Goal: Information Seeking & Learning: Learn about a topic

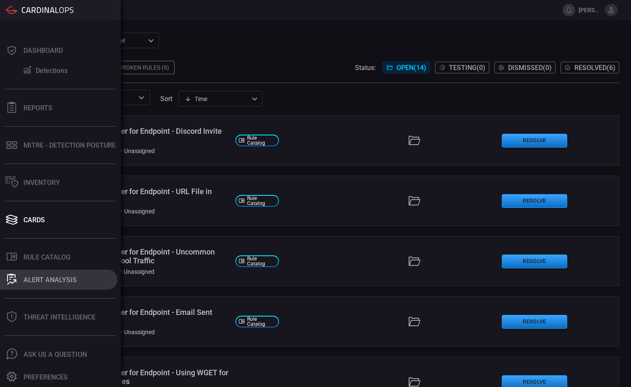
click at [46, 282] on div "ALERT ANALYSIS" at bounding box center [50, 280] width 53 height 8
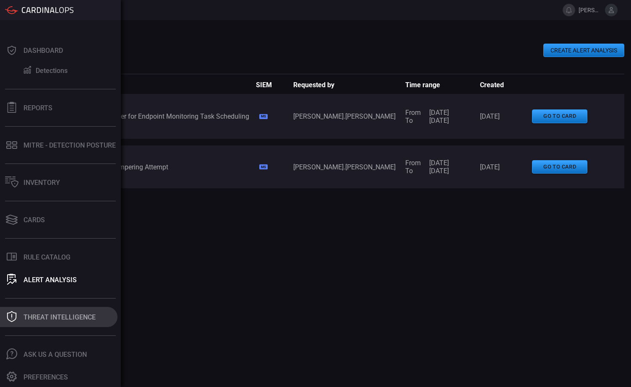
click at [44, 317] on div "Threat Intelligence" at bounding box center [60, 317] width 72 height 8
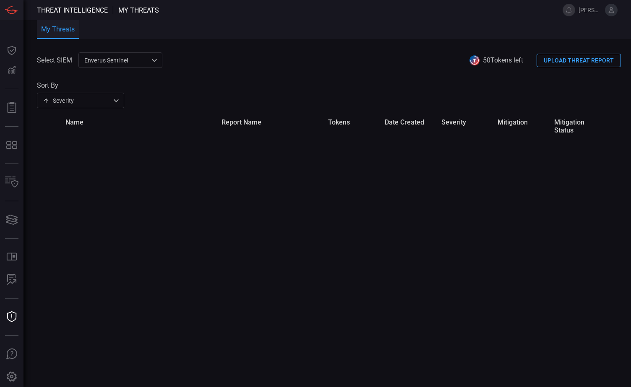
click at [157, 63] on div "Enverus Sentinel c91b43ff-c123-4683-be2e-f803907a5556 ​" at bounding box center [120, 60] width 84 height 16
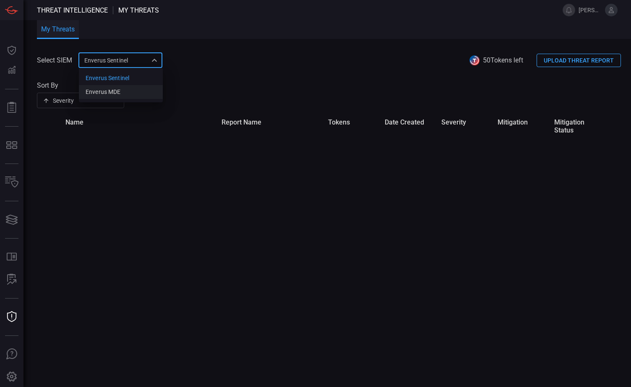
click at [117, 93] on div "Enverus MDE" at bounding box center [103, 92] width 35 height 9
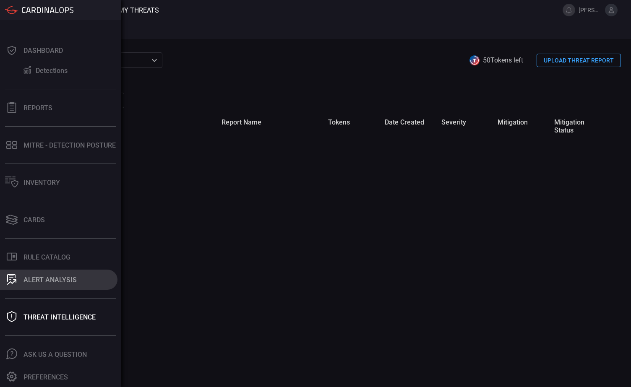
click at [39, 278] on div "ALERT ANALYSIS" at bounding box center [50, 280] width 53 height 8
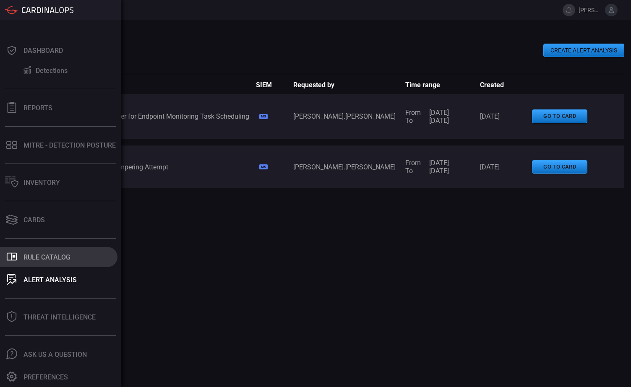
click at [34, 255] on div "Rule Catalog" at bounding box center [47, 257] width 47 height 8
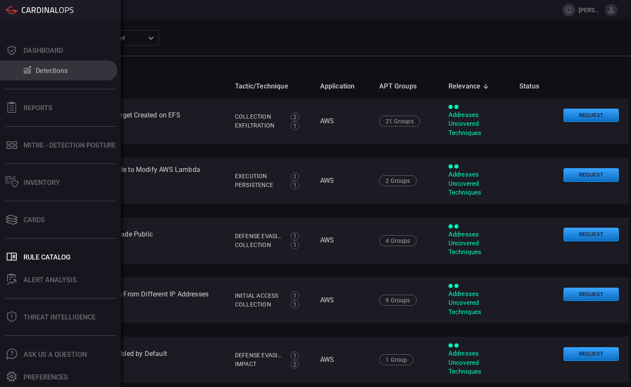
click at [56, 69] on div "Detections" at bounding box center [52, 71] width 32 height 8
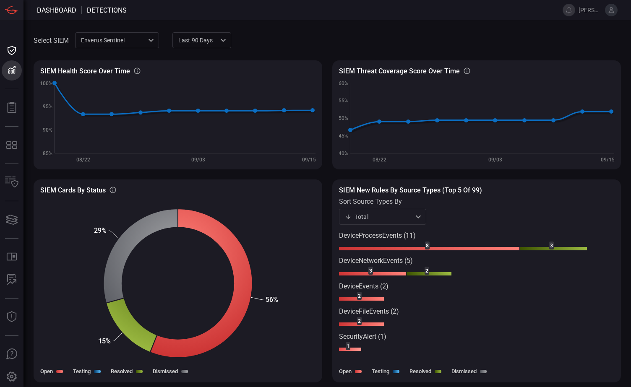
click at [350, 348] on icon at bounding box center [348, 346] width 5 height 8
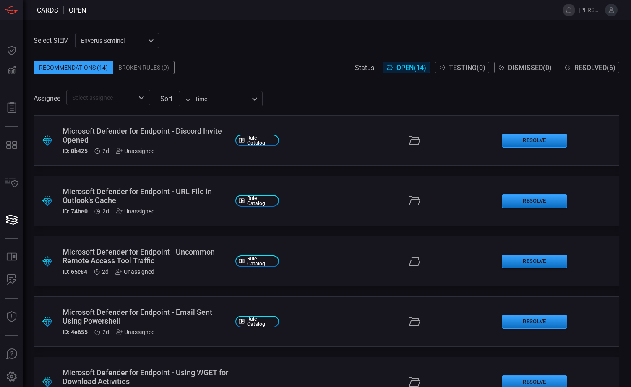
click at [119, 130] on div "Microsoft Defender for Endpoint - Discord Invite Opened" at bounding box center [146, 136] width 166 height 18
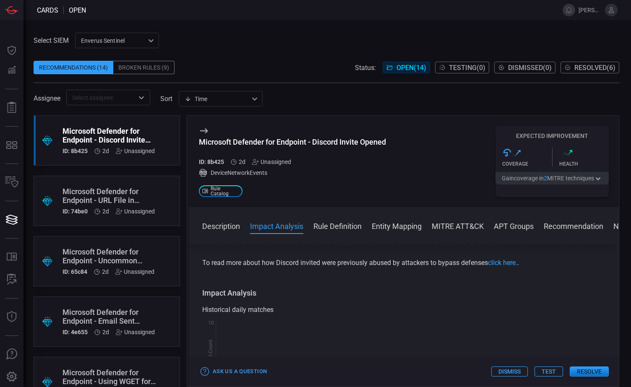
scroll to position [84, 0]
click at [337, 226] on button "Rule Definition" at bounding box center [337, 226] width 48 height 10
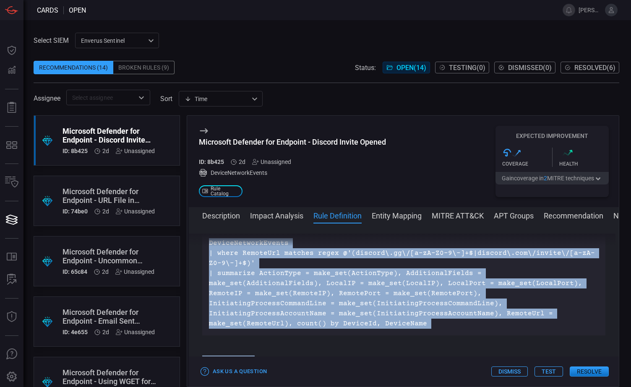
scroll to position [367, 0]
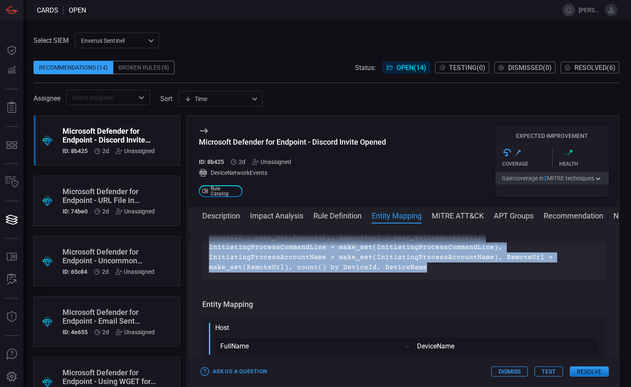
drag, startPoint x: 210, startPoint y: 269, endPoint x: 259, endPoint y: 270, distance: 48.7
click at [259, 270] on p "DeviceNetworkEvents | where RemoteUrl matches regex @'(discord\.gg\/[a-zA-Z0-9\…" at bounding box center [404, 227] width 390 height 91
drag, startPoint x: 259, startPoint y: 270, endPoint x: 240, endPoint y: 261, distance: 20.8
copy p "DeviceNetworkEvents | where RemoteUrl matches regex @'(discord\.gg\/[a-zA-Z0-9\…"
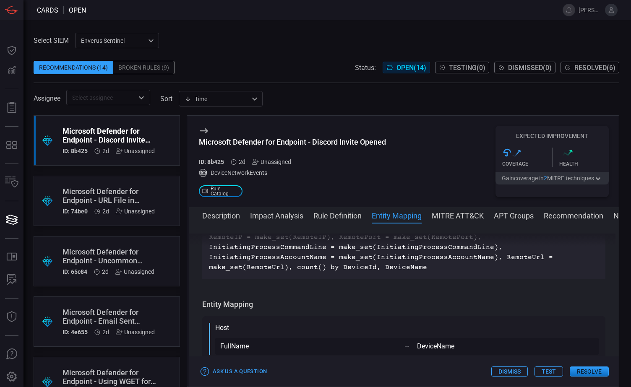
click at [128, 151] on div "Unassigned" at bounding box center [135, 151] width 39 height 7
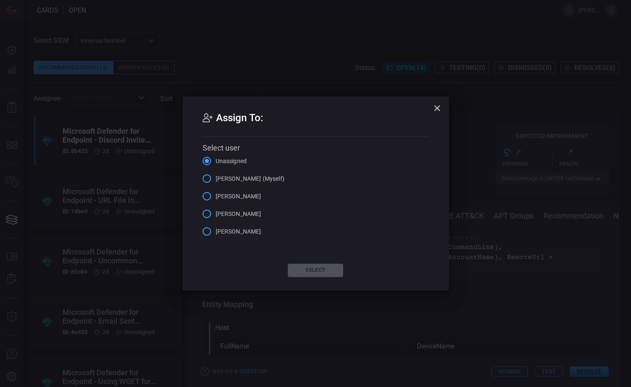
click at [207, 180] on input "[PERSON_NAME] (Myself)" at bounding box center [207, 179] width 18 height 18
click at [316, 271] on button "Select" at bounding box center [315, 270] width 55 height 13
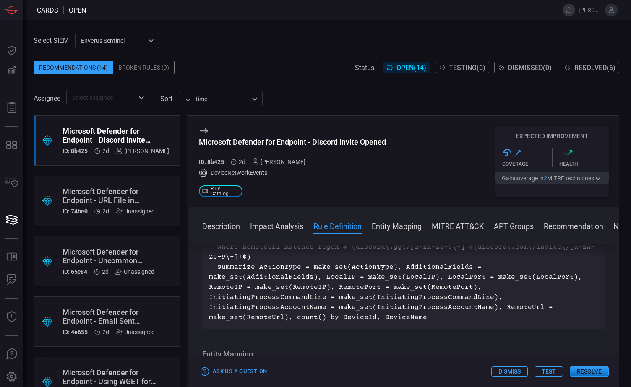
scroll to position [336, 0]
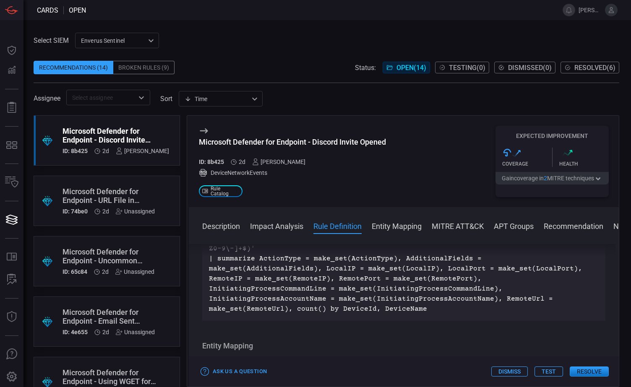
click at [100, 198] on div "Microsoft Defender for Endpoint - URL File in Outlook's Cache" at bounding box center [109, 196] width 92 height 18
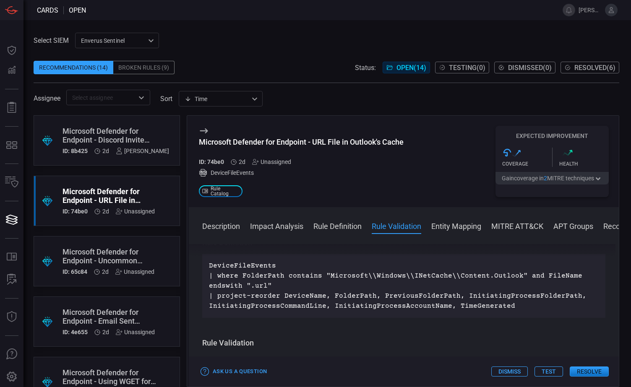
scroll to position [336, 0]
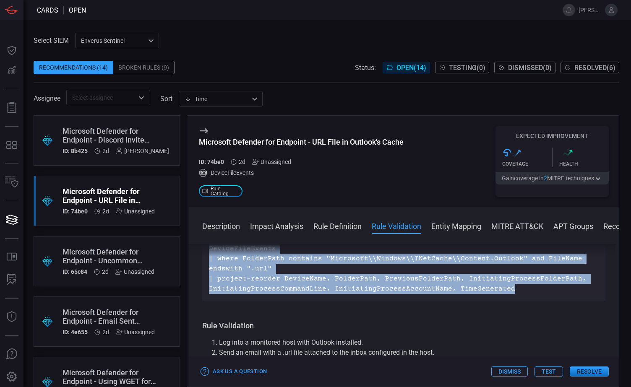
drag, startPoint x: 494, startPoint y: 288, endPoint x: 200, endPoint y: 252, distance: 296.0
click at [200, 252] on div "Description The INetCache folder, specifically the Content.Outlook subdirectory…" at bounding box center [404, 314] width 430 height 140
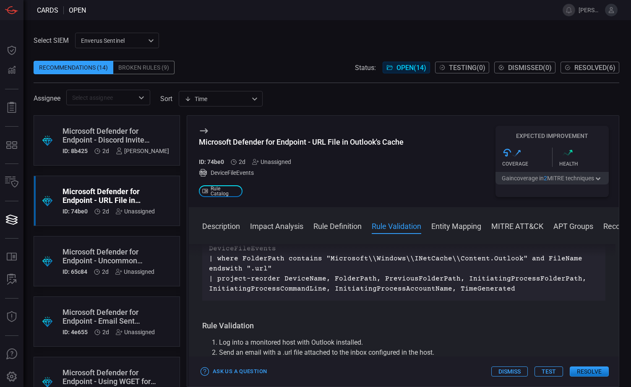
drag, startPoint x: 200, startPoint y: 252, endPoint x: 240, endPoint y: 256, distance: 40.0
drag, startPoint x: 240, startPoint y: 256, endPoint x: 231, endPoint y: 277, distance: 23.3
click at [231, 277] on p "DeviceFileEvents | where FolderPath contains "Microsoft\\Windows\\INetCache\\Co…" at bounding box center [404, 269] width 390 height 50
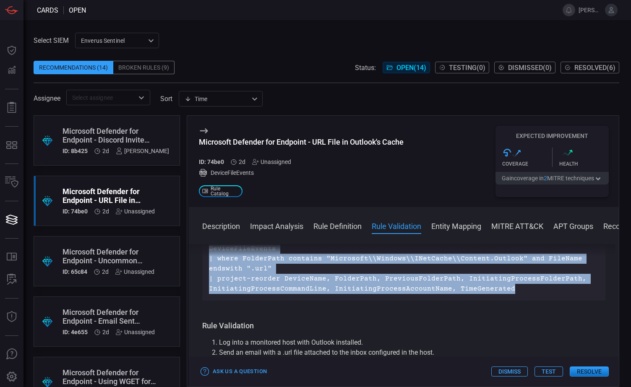
drag, startPoint x: 231, startPoint y: 277, endPoint x: 515, endPoint y: 286, distance: 284.7
click at [515, 286] on div "Description The INetCache folder, specifically the Content.Outlook subdirectory…" at bounding box center [404, 314] width 430 height 140
drag, startPoint x: 515, startPoint y: 286, endPoint x: 454, endPoint y: 287, distance: 61.3
copy div "Description The INetCache folder, specifically the Content.Outlook subdirectory…"
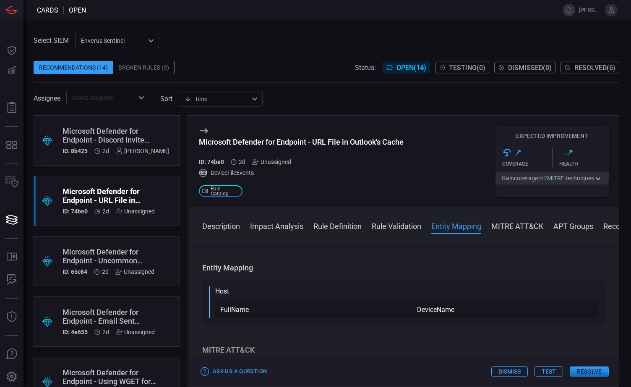
scroll to position [462, 0]
